Goal: Information Seeking & Learning: Learn about a topic

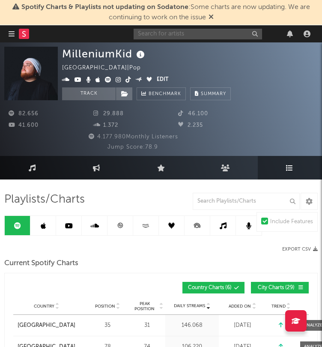
click at [171, 35] on input "text" at bounding box center [198, 34] width 129 height 11
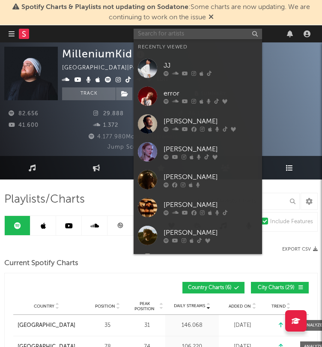
type input "h"
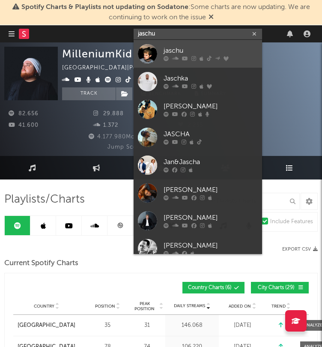
type input "jaschu"
click at [180, 53] on div "jaschu" at bounding box center [211, 51] width 94 height 10
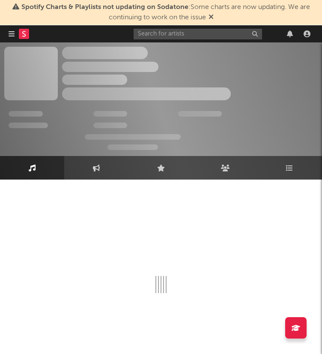
click at [209, 18] on icon at bounding box center [211, 16] width 5 height 7
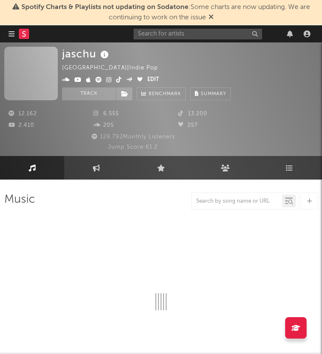
select select "6m"
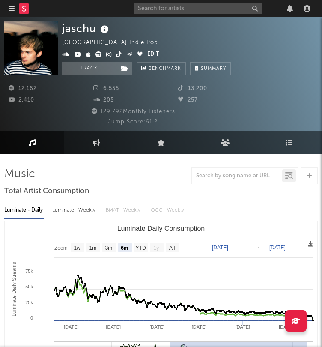
click at [212, 18] on div "jaschu [GEOGRAPHIC_DATA] | Indie Pop Edit Track Benchmark Summary 12.162 6.555 …" at bounding box center [161, 74] width 322 height 114
